Goal: Task Accomplishment & Management: Complete application form

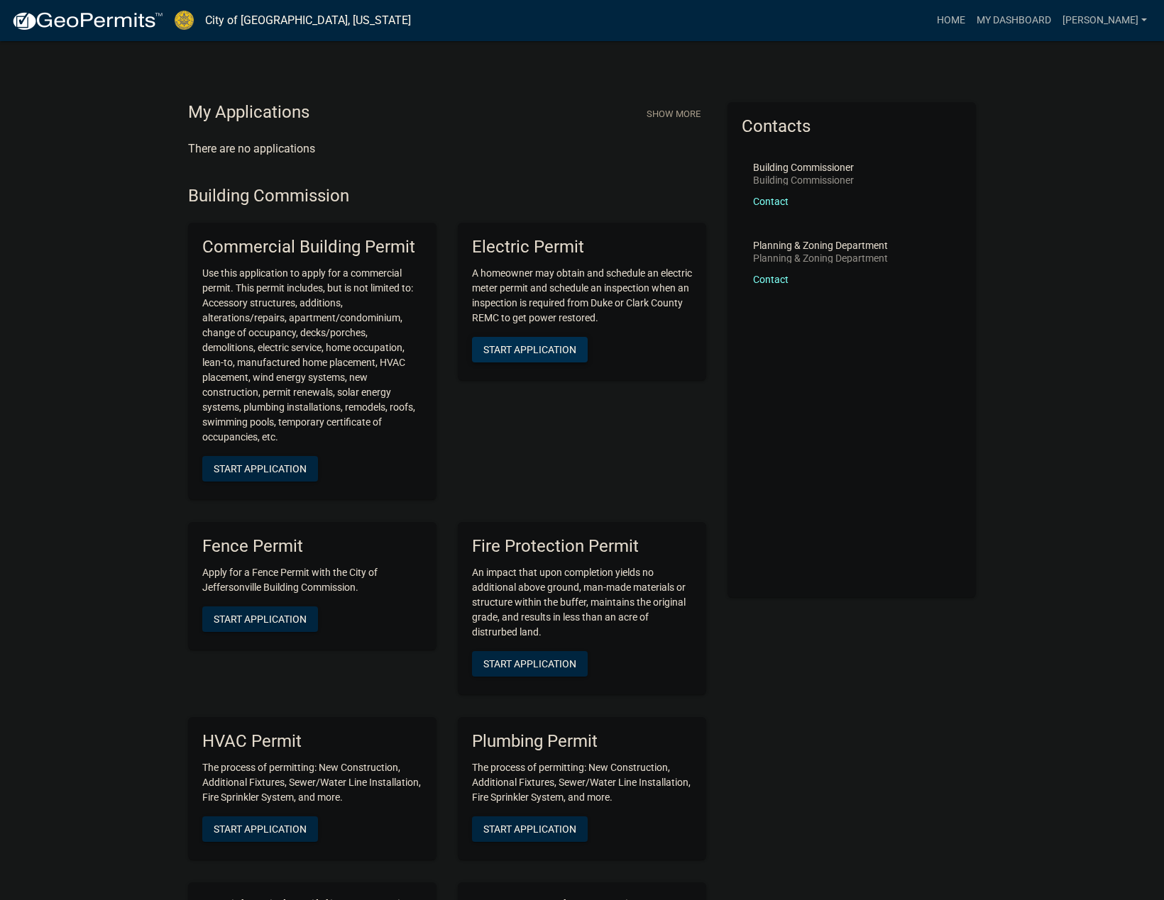
click at [539, 353] on span "Start Application" at bounding box center [529, 349] width 93 height 11
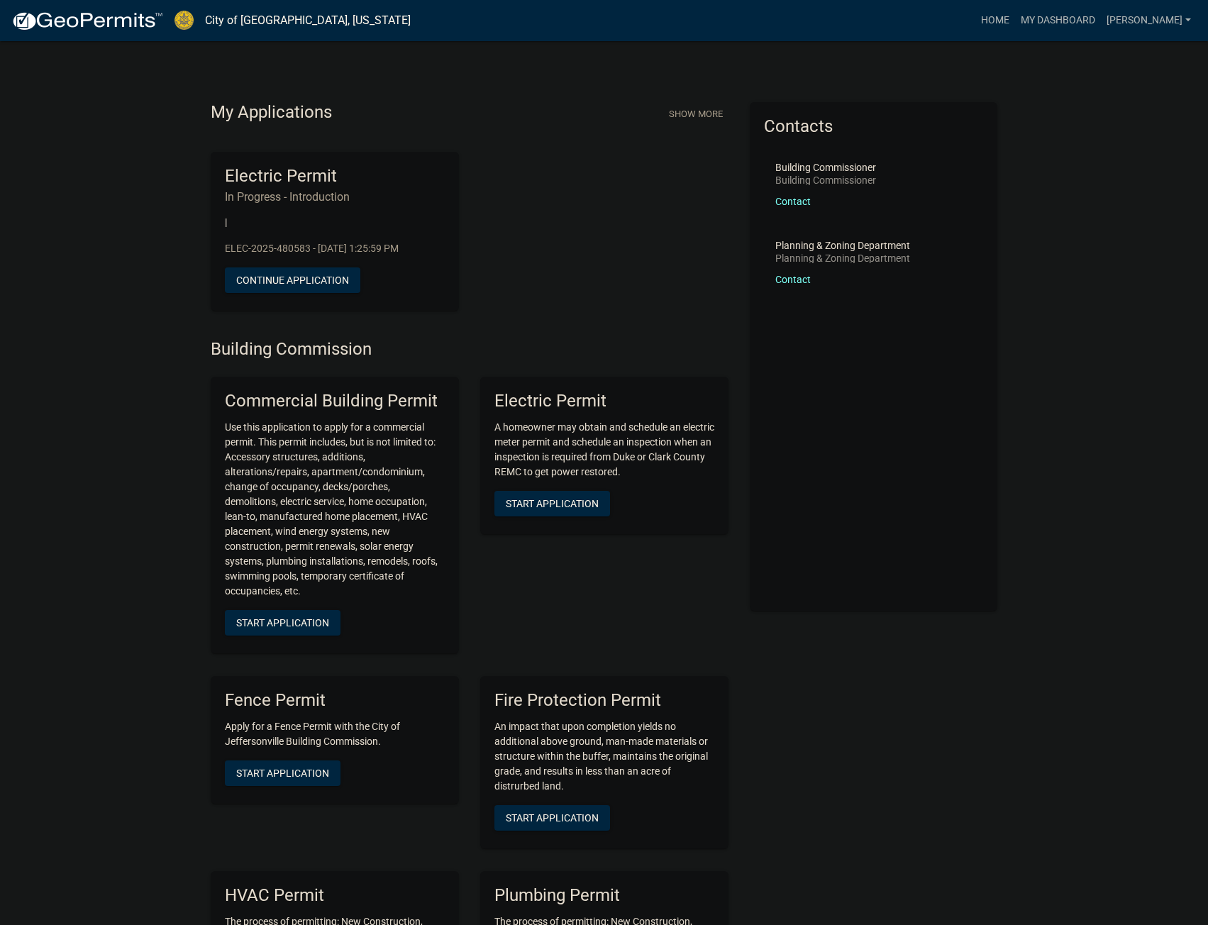
click at [359, 191] on h6 "In Progress - Introduction" at bounding box center [335, 196] width 220 height 13
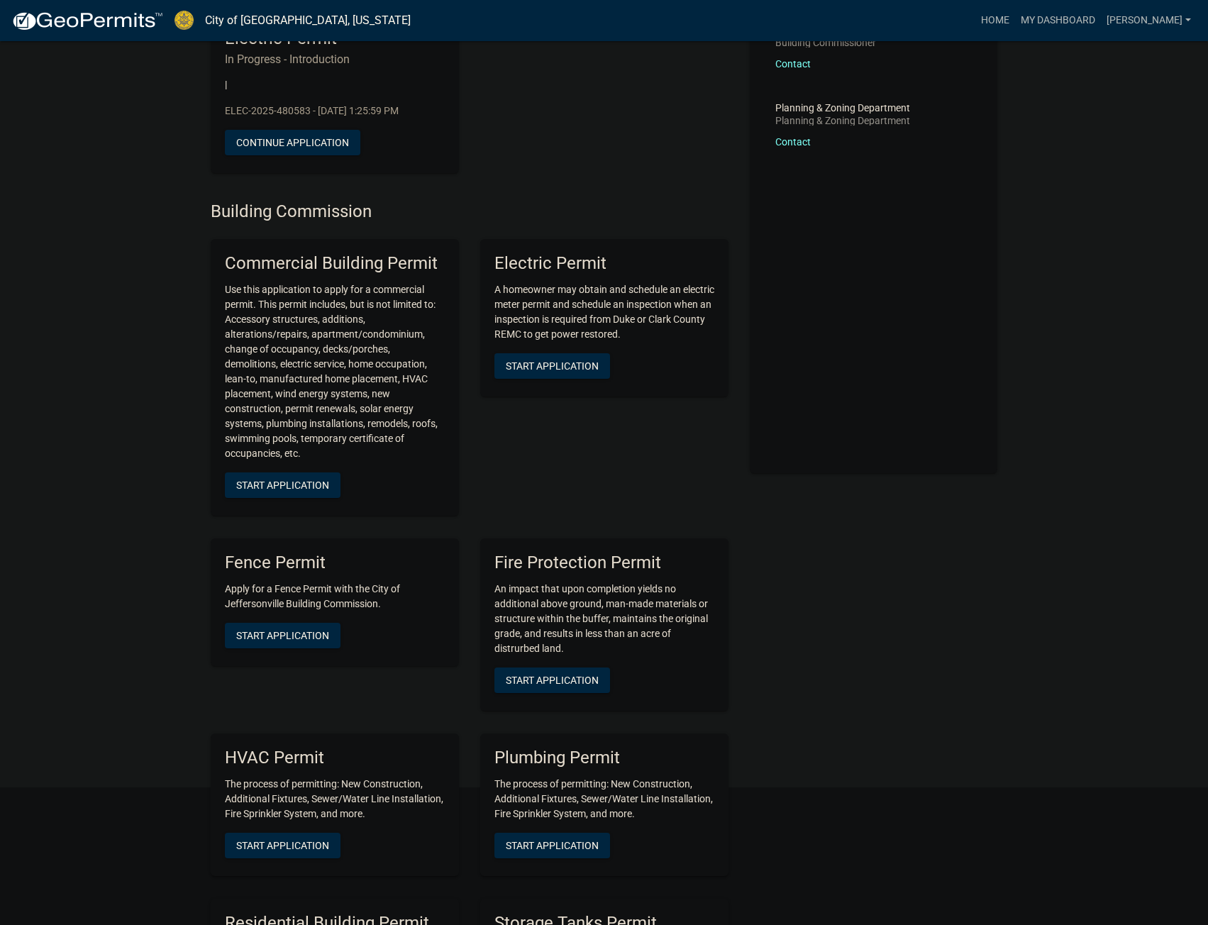
scroll to position [138, 0]
drag, startPoint x: 257, startPoint y: 300, endPoint x: 305, endPoint y: 315, distance: 50.5
click at [303, 315] on p "Use this application to apply for a commercial permit. This permit includes, bu…" at bounding box center [335, 371] width 220 height 179
click at [394, 317] on p "Use this application to apply for a commercial permit. This permit includes, bu…" at bounding box center [335, 371] width 220 height 179
click at [426, 328] on p "Use this application to apply for a commercial permit. This permit includes, bu…" at bounding box center [335, 371] width 220 height 179
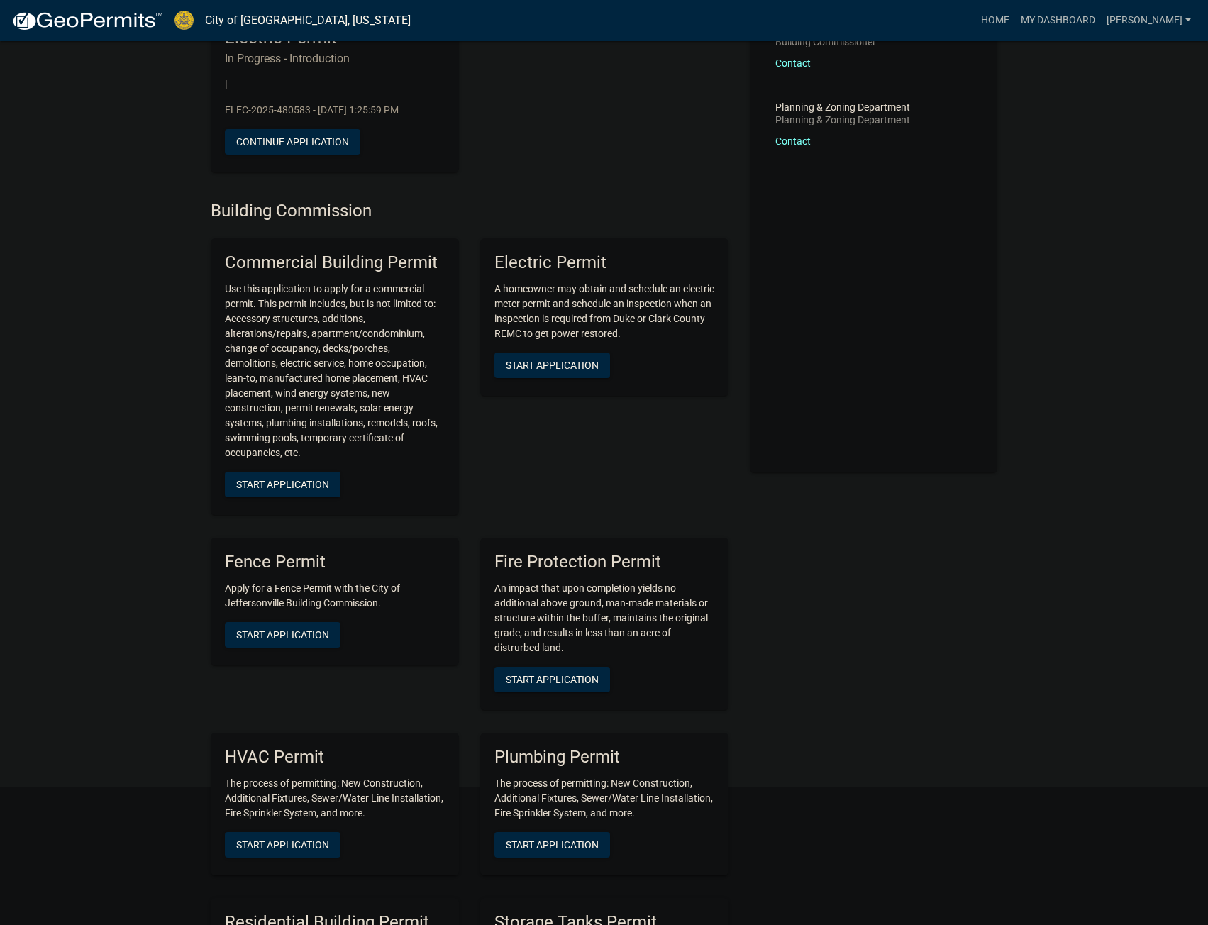
click at [437, 332] on p "Use this application to apply for a commercial permit. This permit includes, bu…" at bounding box center [335, 371] width 220 height 179
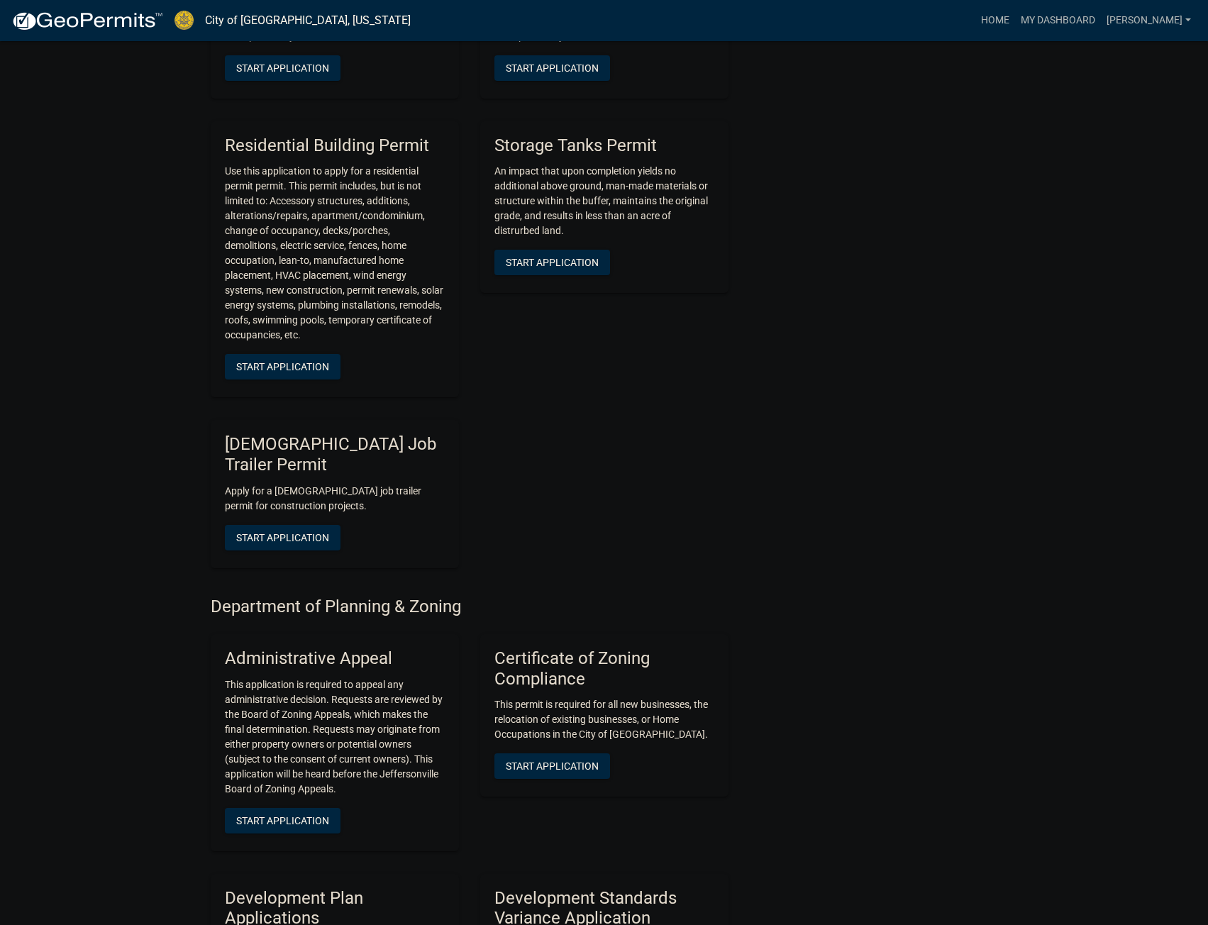
scroll to position [0, 0]
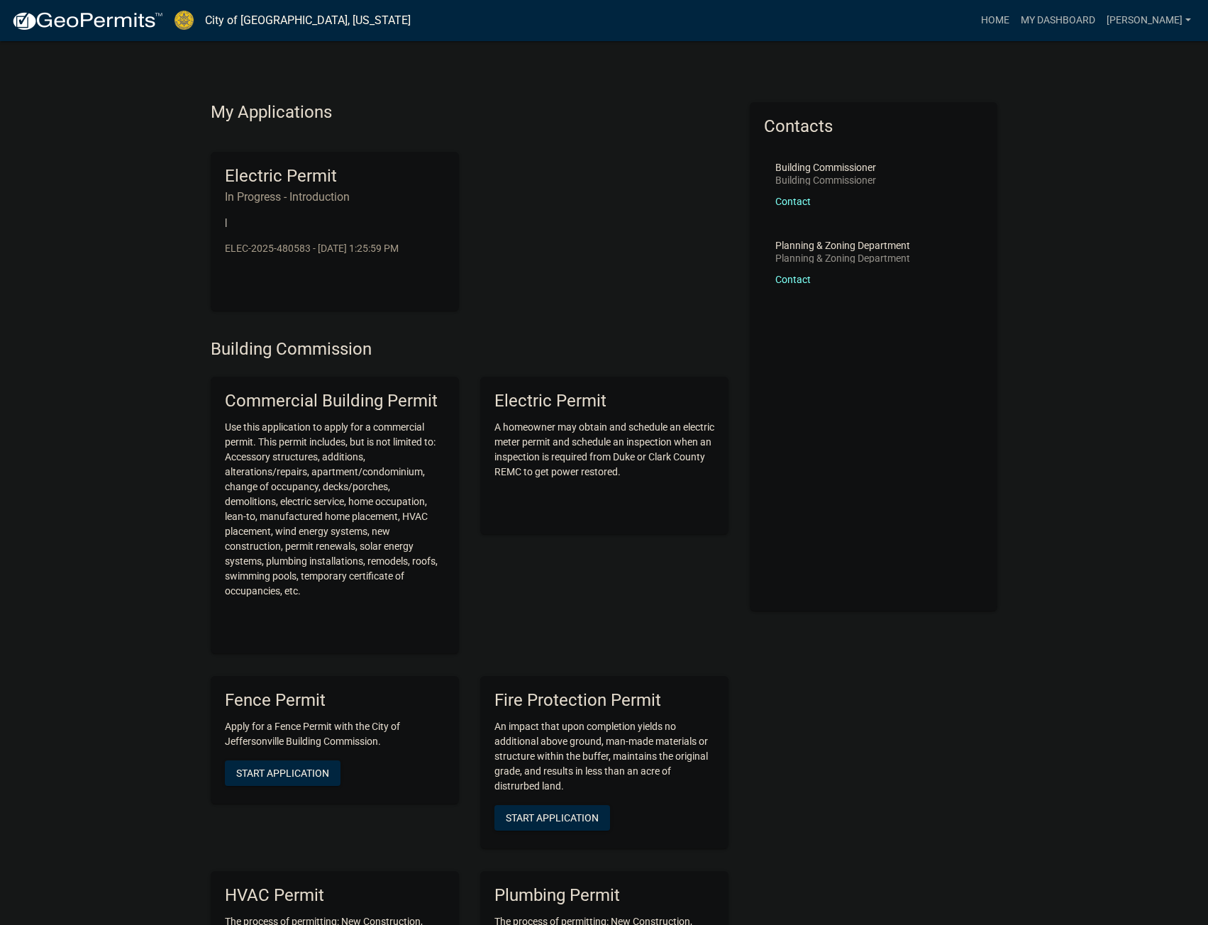
drag, startPoint x: 844, startPoint y: 545, endPoint x: 834, endPoint y: 300, distance: 245.0
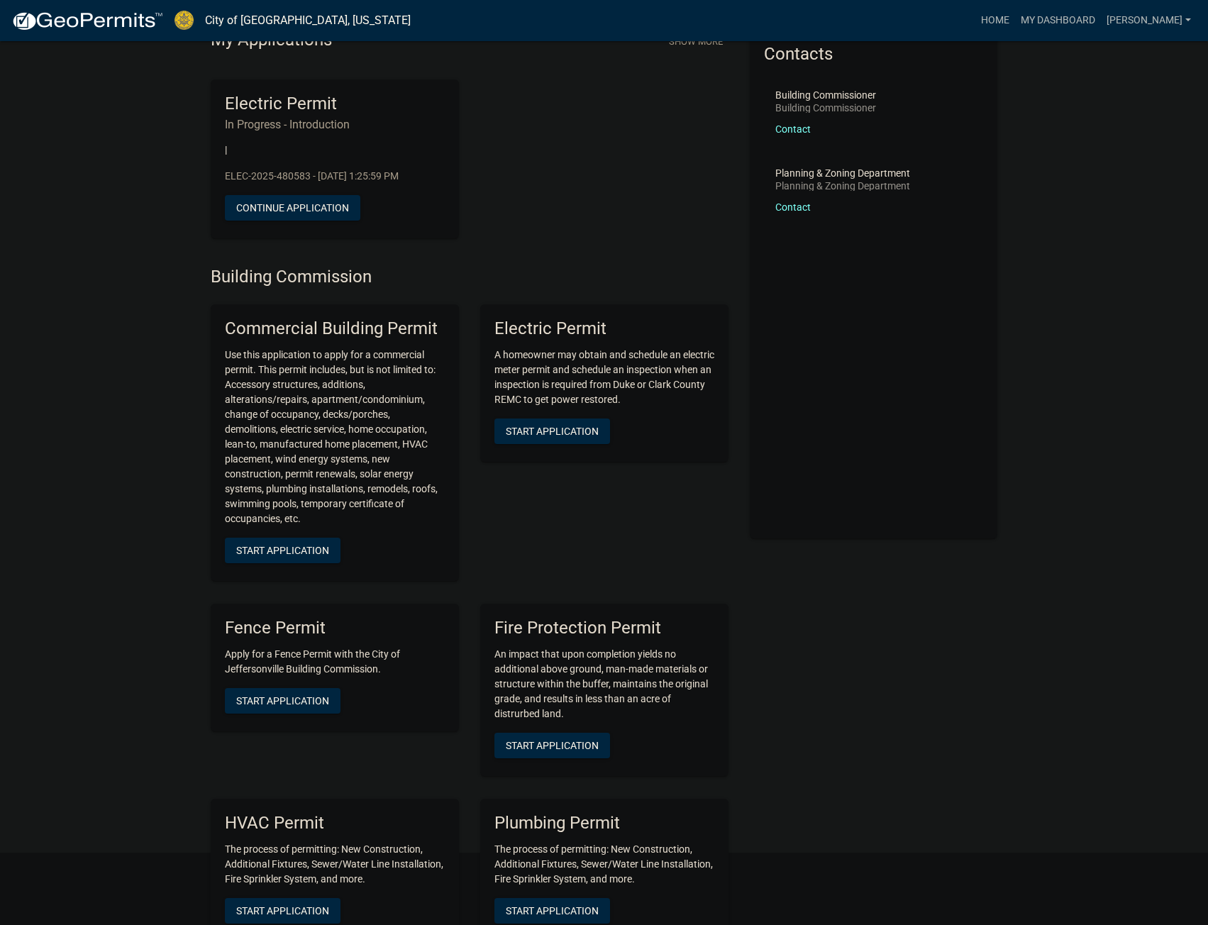
scroll to position [72, 0]
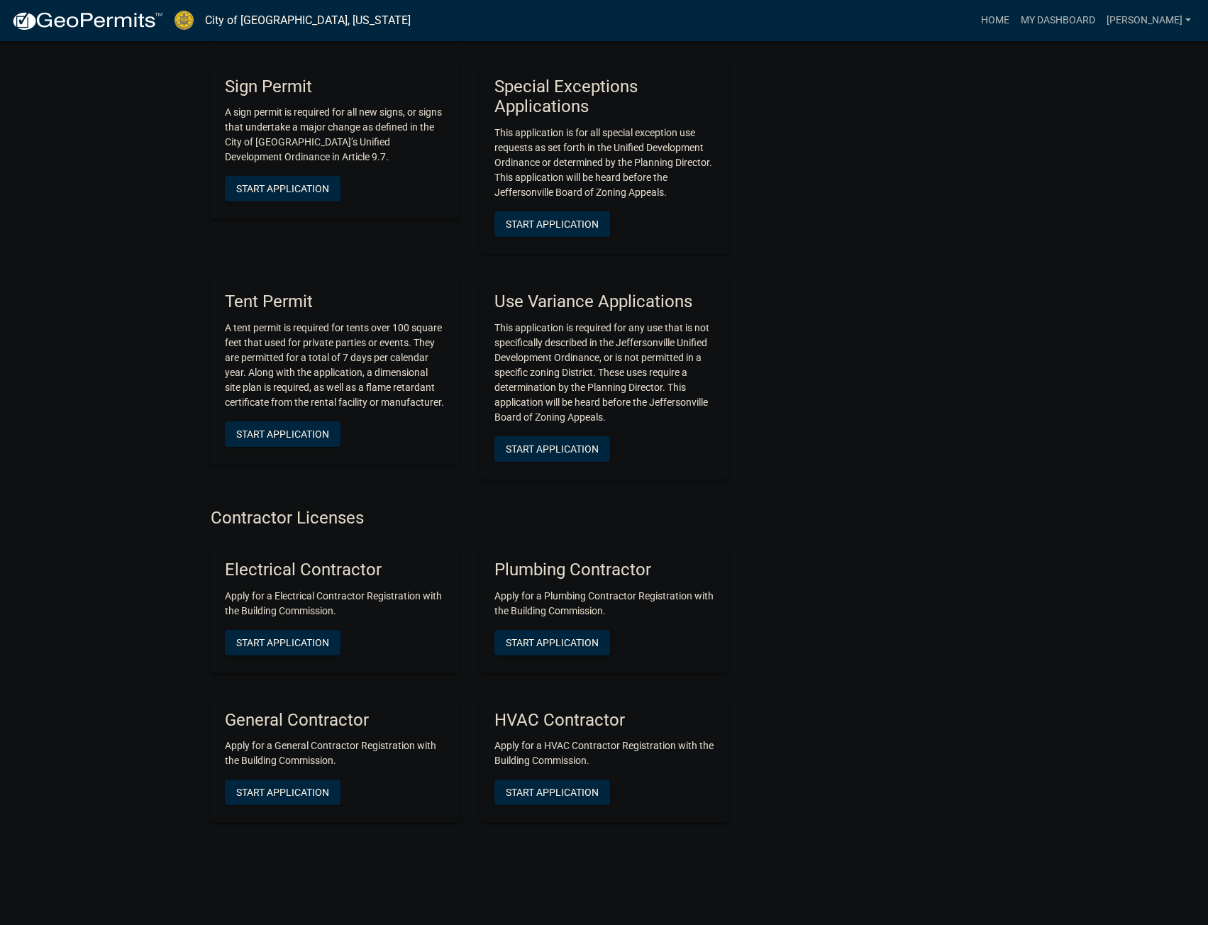
drag, startPoint x: 821, startPoint y: 441, endPoint x: 850, endPoint y: 666, distance: 226.1
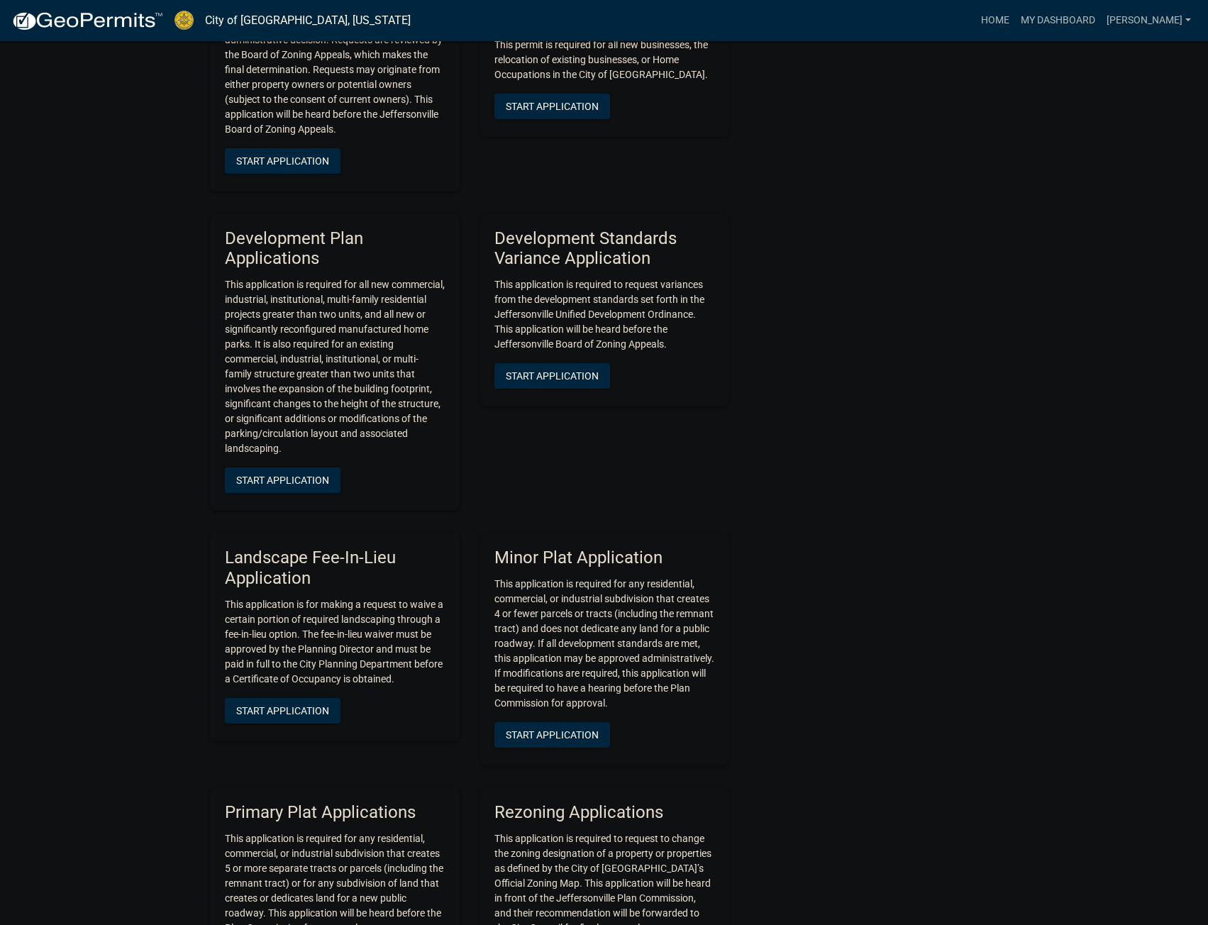
scroll to position [0, 0]
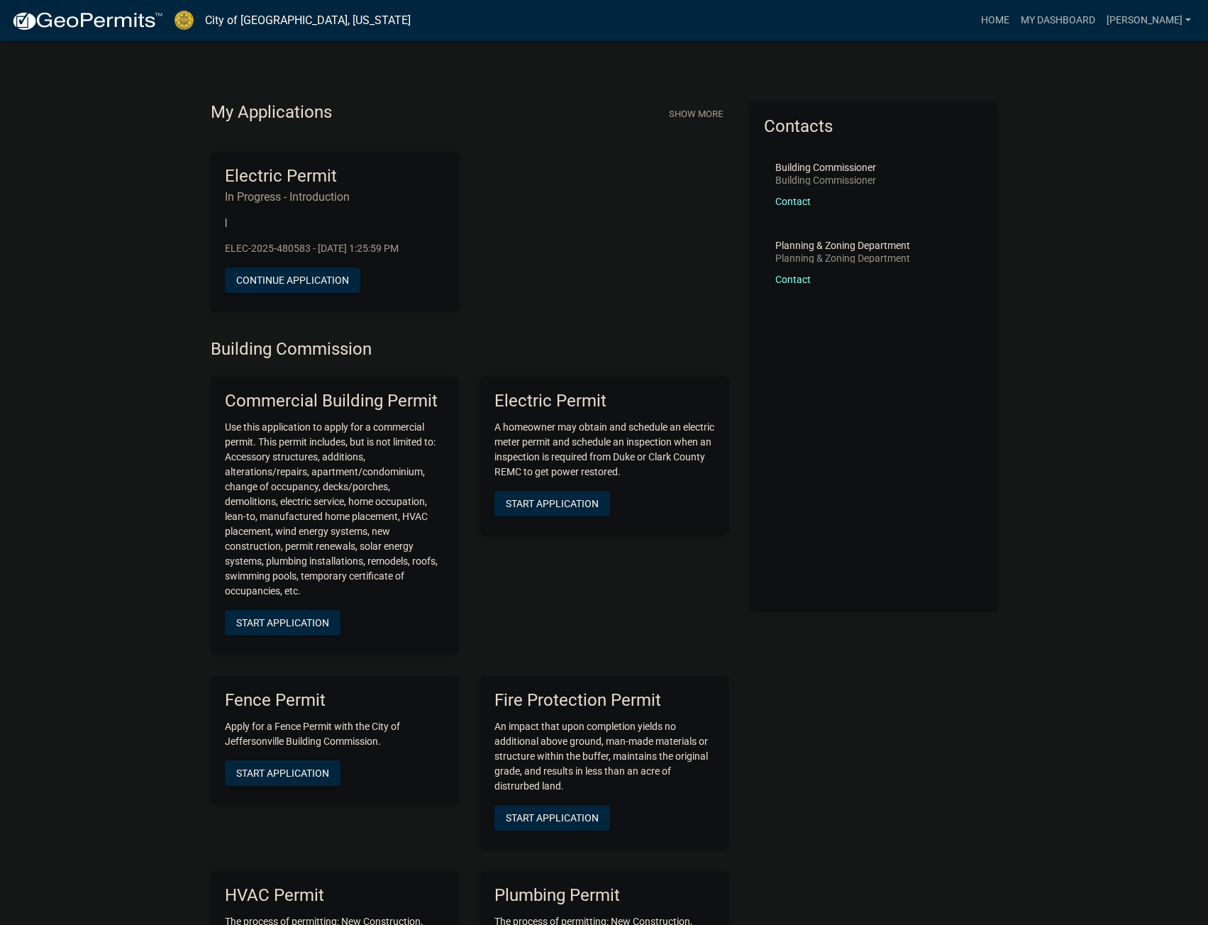
drag, startPoint x: 851, startPoint y: 661, endPoint x: 773, endPoint y: 147, distance: 519.6
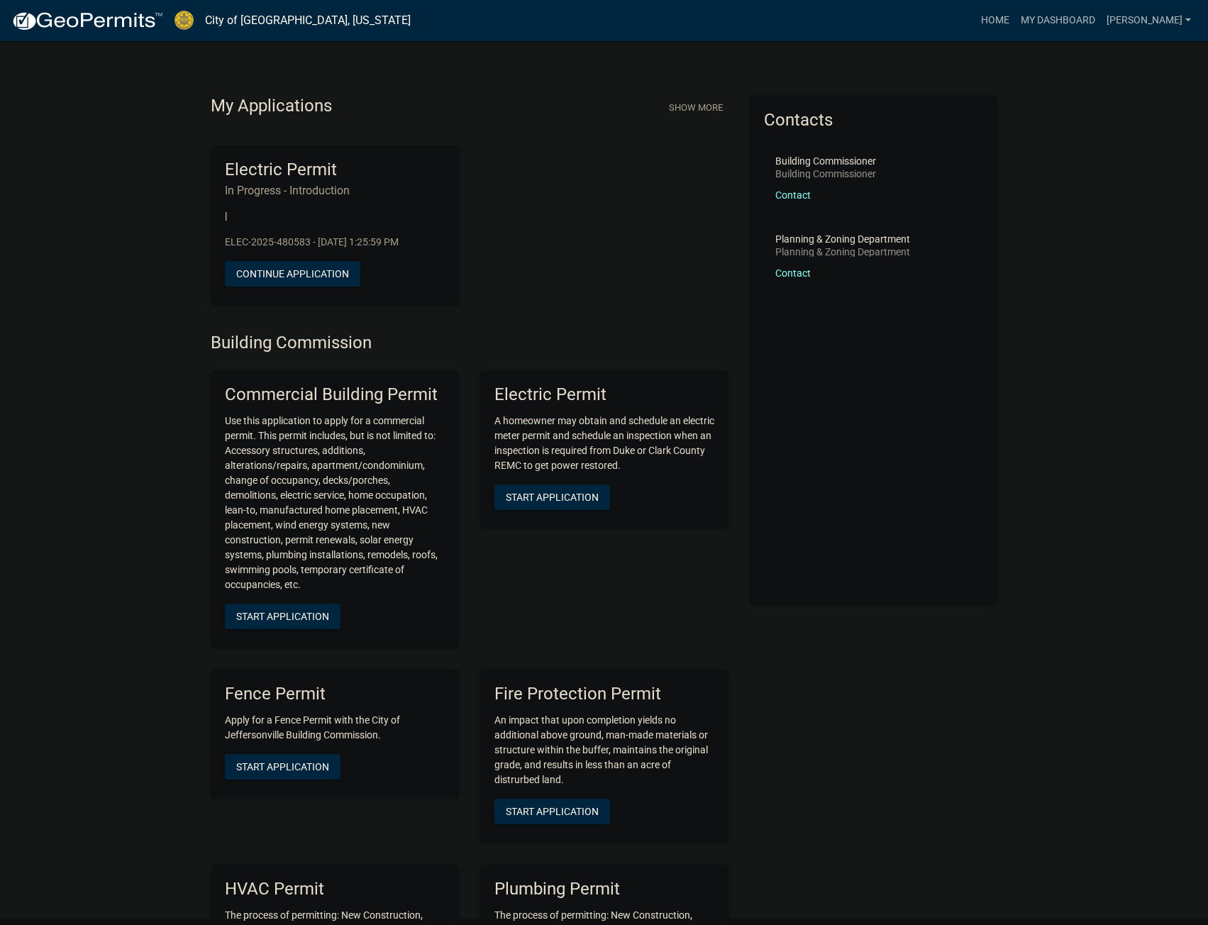
scroll to position [7, 0]
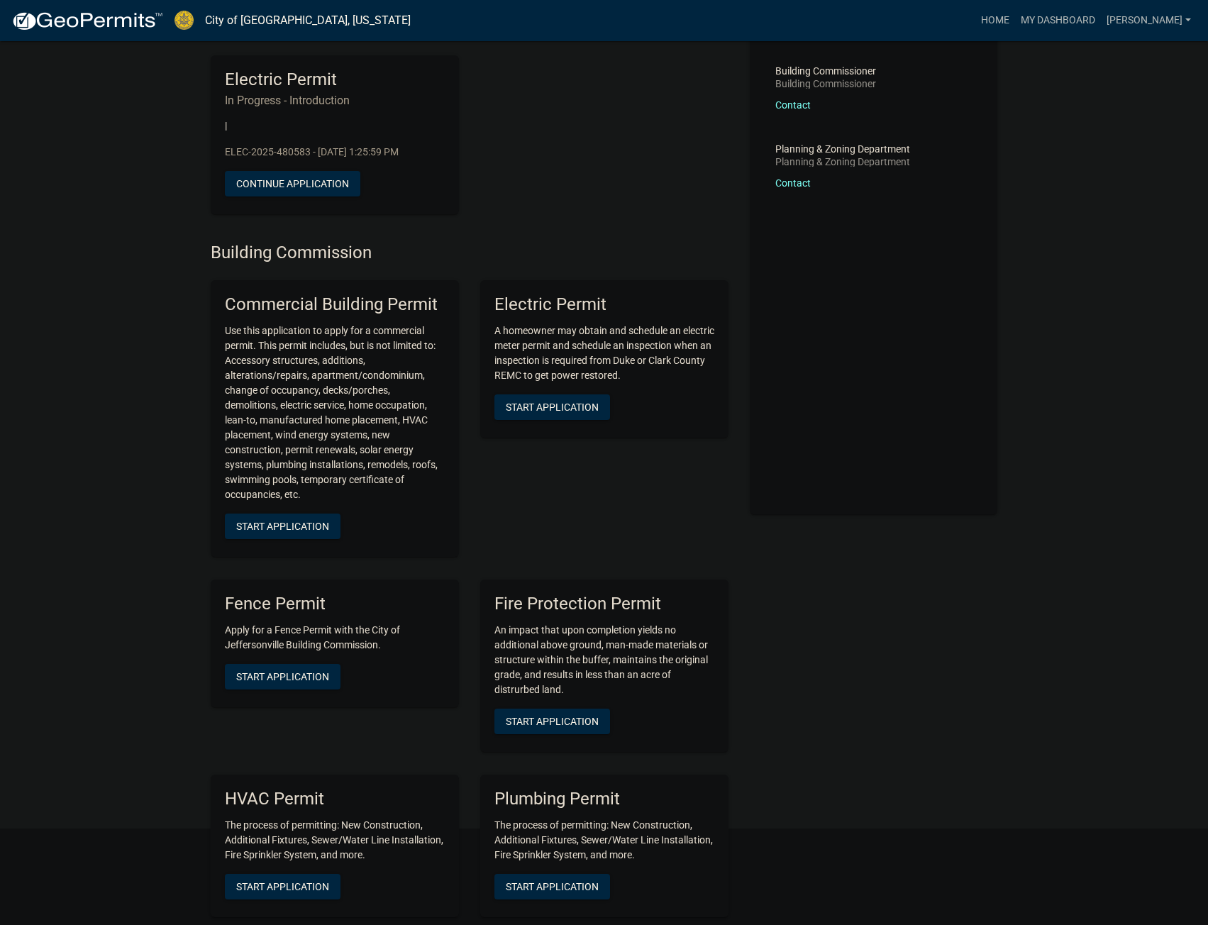
scroll to position [142, 0]
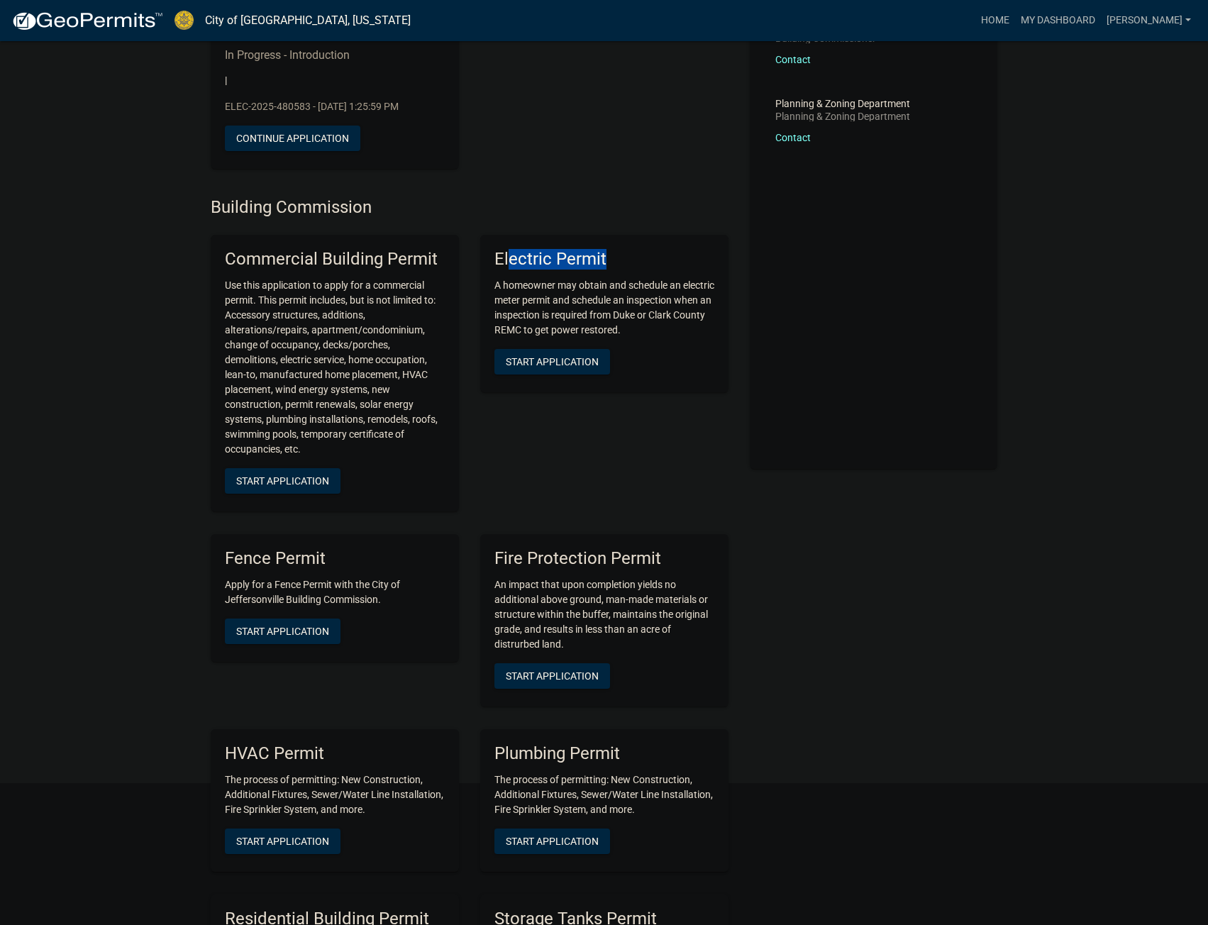
drag, startPoint x: 644, startPoint y: 260, endPoint x: 509, endPoint y: 241, distance: 135.5
click at [510, 241] on div "Electric Permit A homeowner may obtain and schedule an electric meter permit an…" at bounding box center [604, 314] width 248 height 158
click at [565, 258] on h5 "Electric Permit" at bounding box center [605, 259] width 220 height 21
click at [600, 753] on h5 "Plumbing Permit" at bounding box center [605, 754] width 220 height 21
click at [382, 752] on h5 "HVAC Permit" at bounding box center [335, 754] width 220 height 21
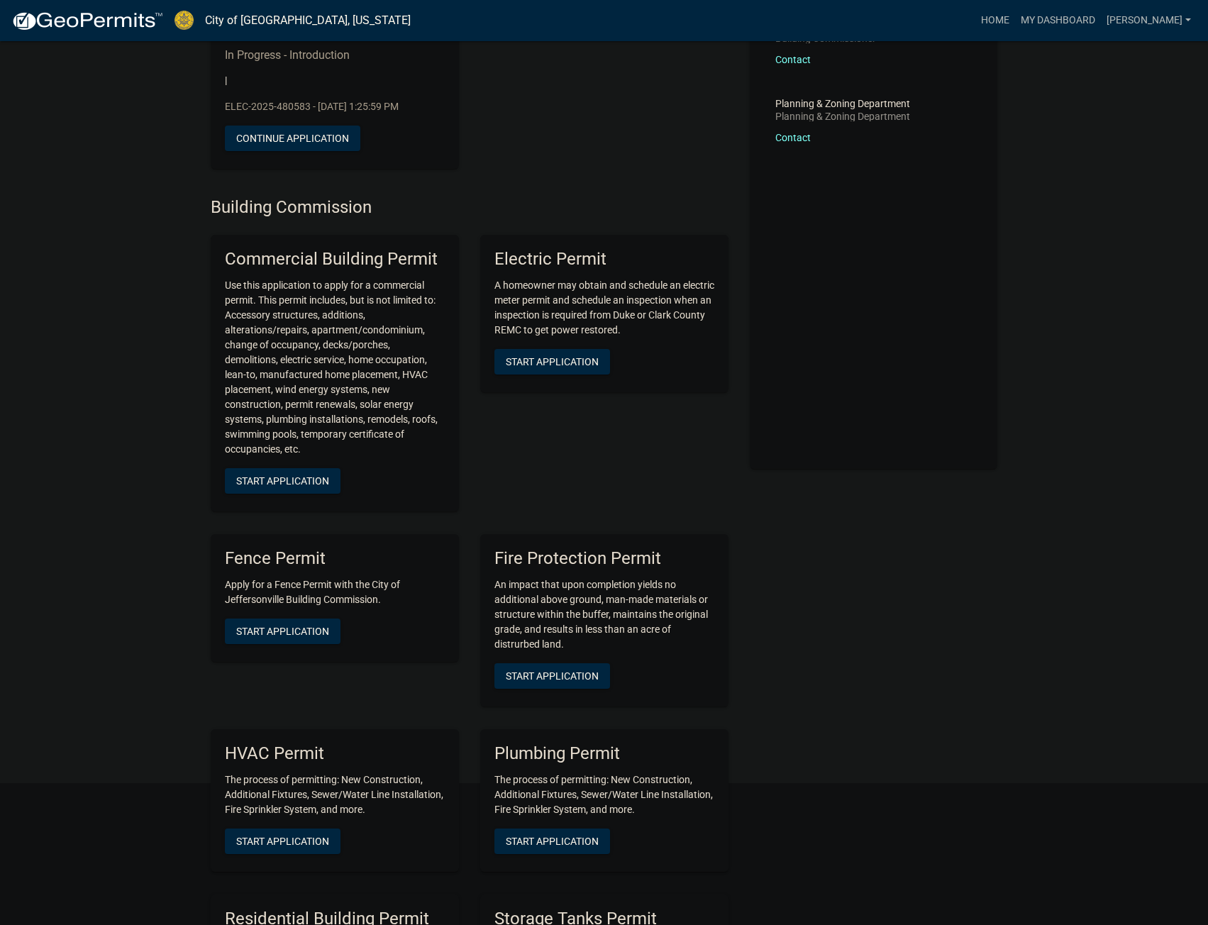
click at [365, 753] on h5 "HVAC Permit" at bounding box center [335, 754] width 220 height 21
drag, startPoint x: 397, startPoint y: 253, endPoint x: 297, endPoint y: 252, distance: 99.3
click at [297, 252] on h5 "Commercial Building Permit" at bounding box center [335, 259] width 220 height 21
click at [392, 249] on h5 "Commercial Building Permit" at bounding box center [335, 259] width 220 height 21
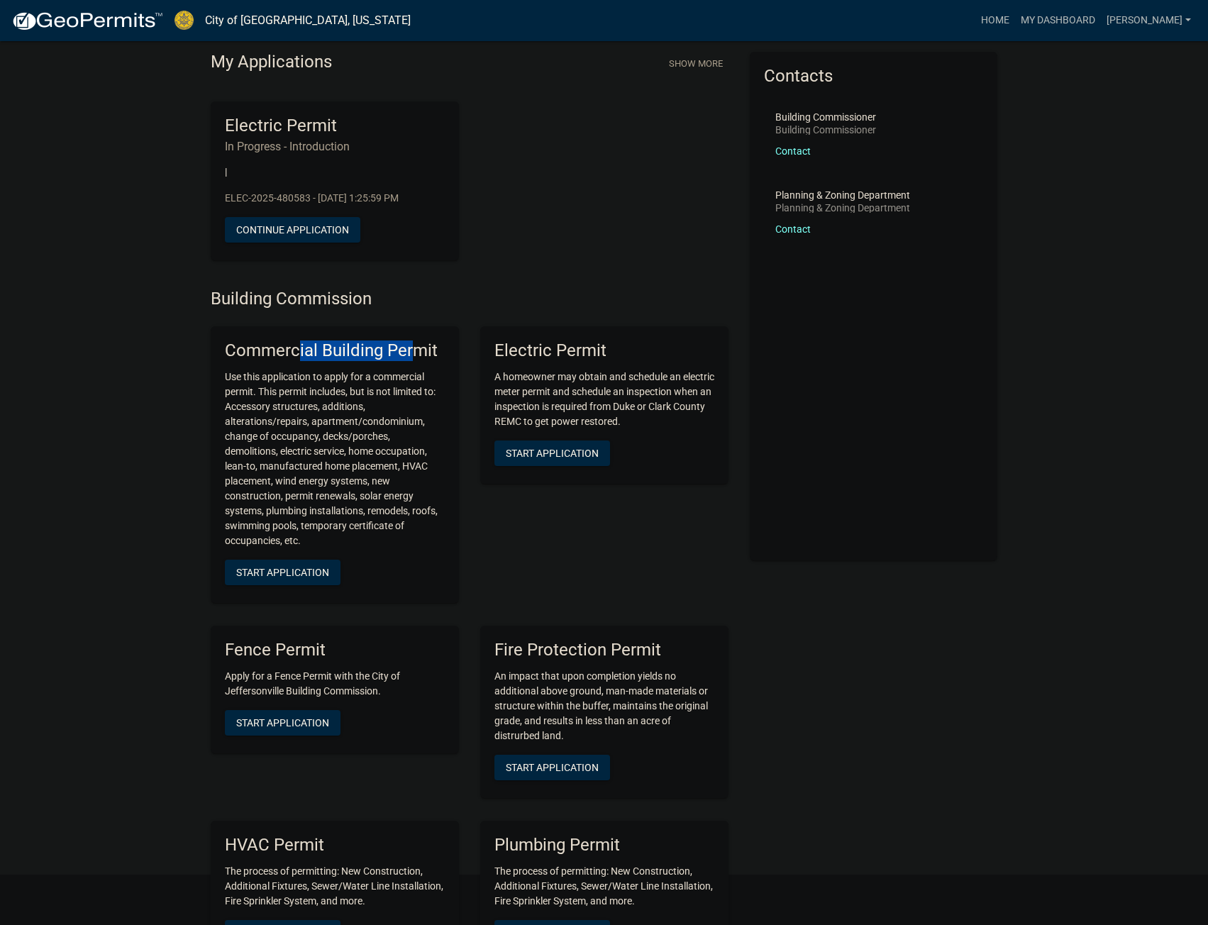
scroll to position [0, 0]
